Goal: Task Accomplishment & Management: Use online tool/utility

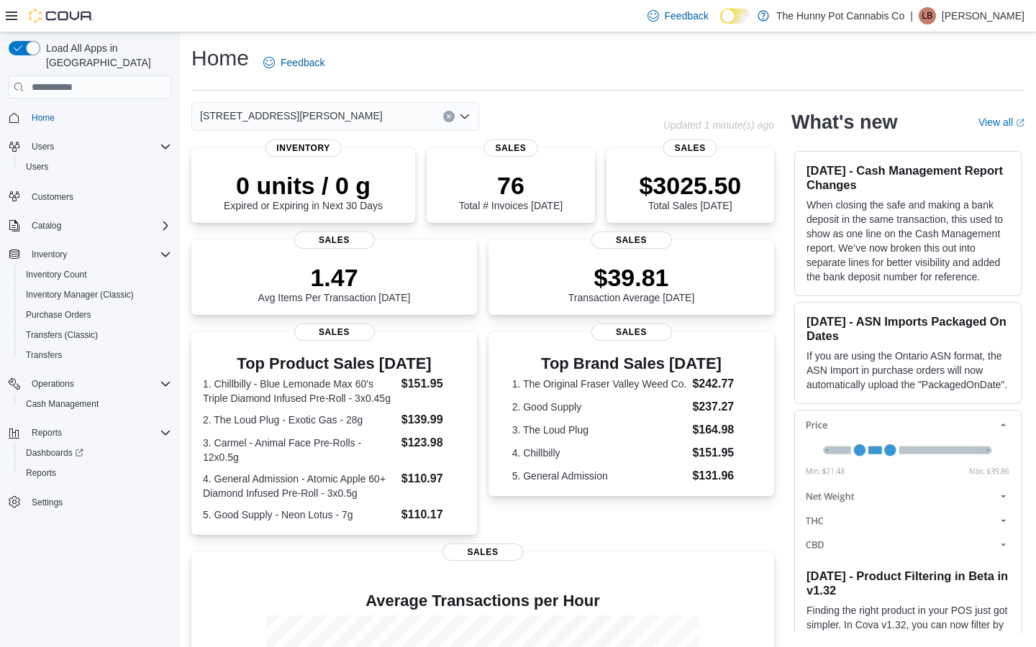
click at [377, 106] on div "1288 Ritson Rd N" at bounding box center [335, 116] width 288 height 29
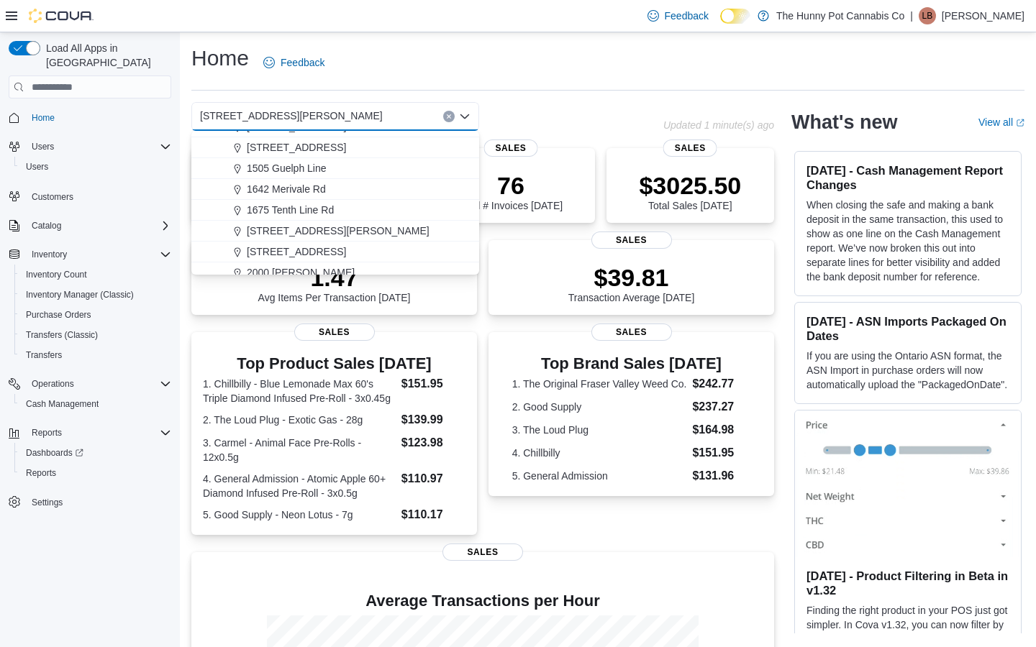
scroll to position [164, 0]
click at [355, 233] on div "1899 Brock Rd" at bounding box center [343, 227] width 253 height 14
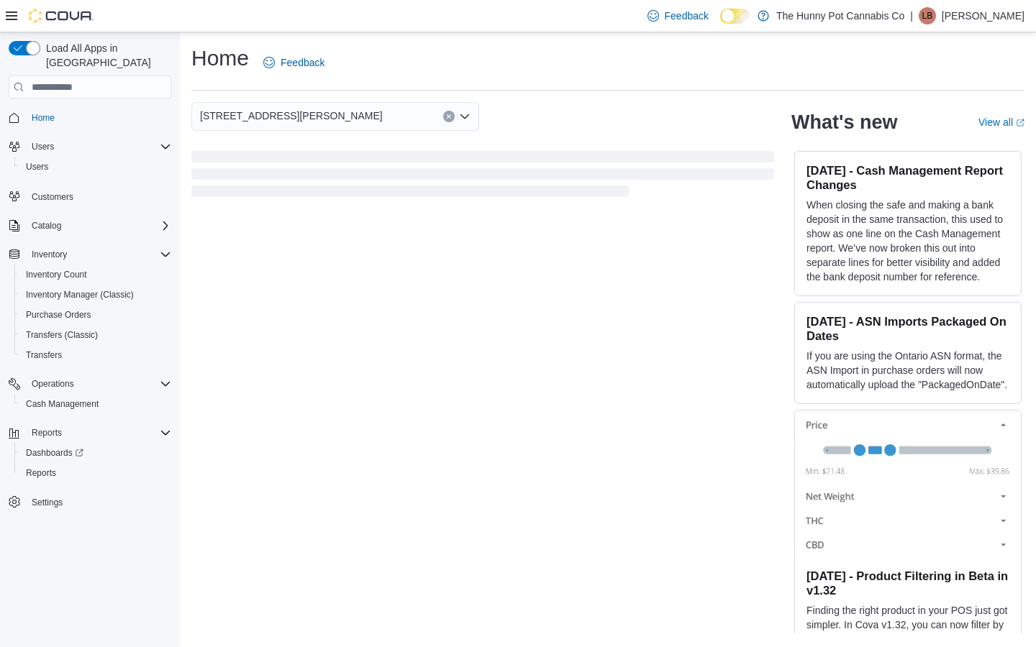
click at [355, 233] on div "1899 Brock Rd Combo box. Selected. 1899 Brock Rd. Press Backspace to delete 189…" at bounding box center [607, 367] width 833 height 531
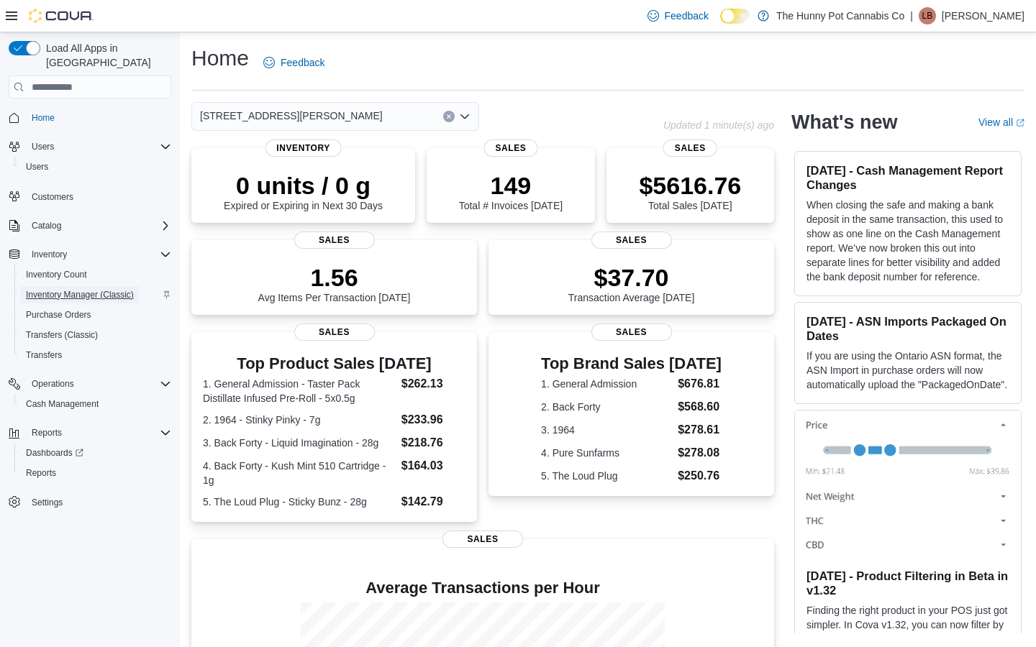
click at [83, 289] on span "Inventory Manager (Classic)" at bounding box center [80, 295] width 108 height 12
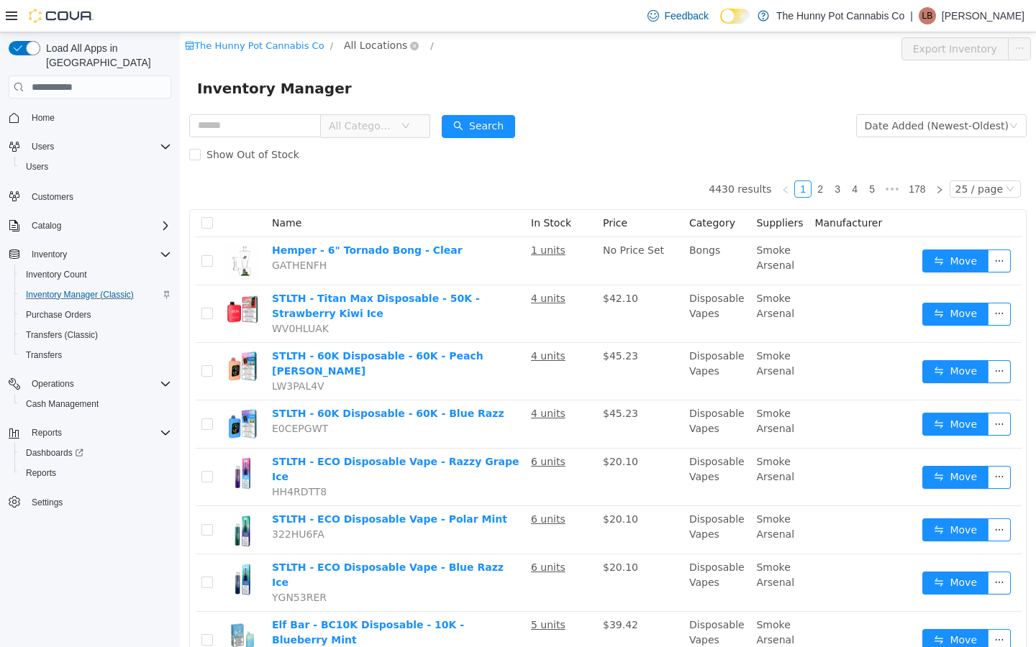
click at [380, 40] on span "All Locations" at bounding box center [375, 45] width 63 height 16
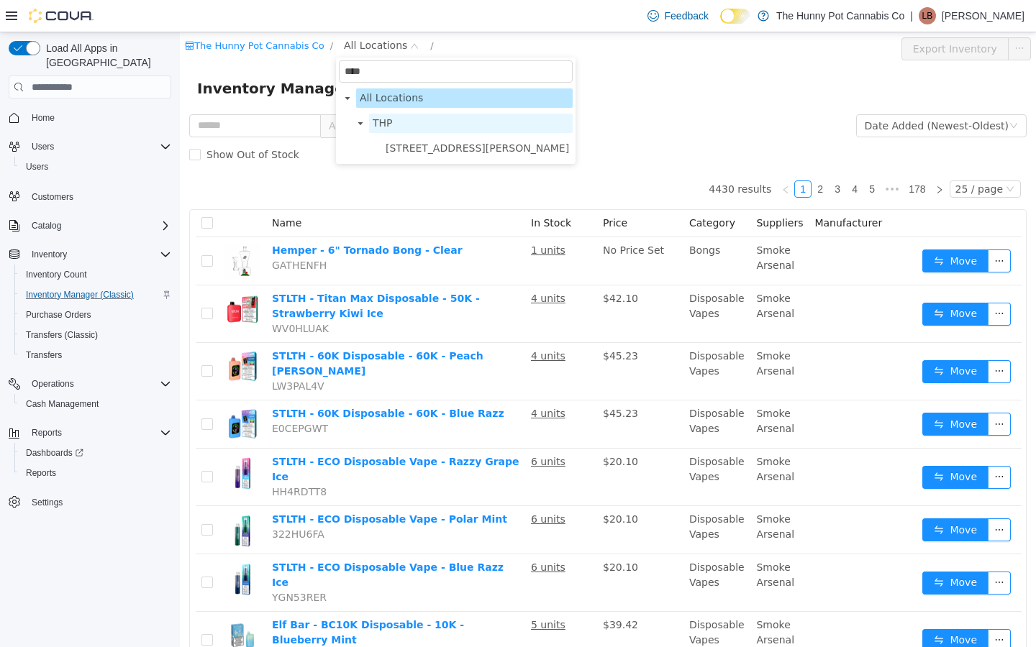
type input "****"
click at [428, 132] on span "THP" at bounding box center [471, 123] width 204 height 19
click at [428, 142] on span "1899 Brock Rd" at bounding box center [476, 148] width 183 height 12
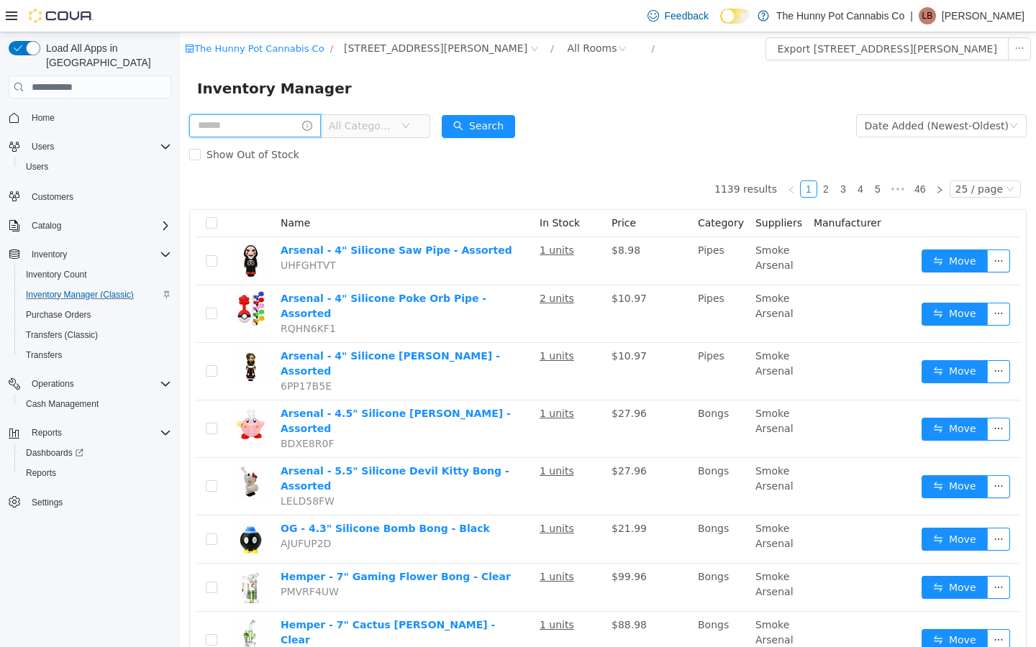
click at [242, 124] on input "text" at bounding box center [255, 125] width 132 height 23
type input "**********"
